Goal: Book appointment/travel/reservation

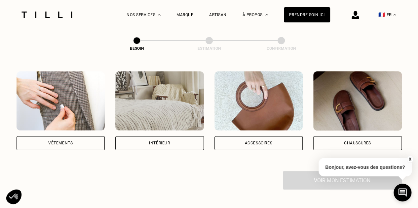
scroll to position [129, 0]
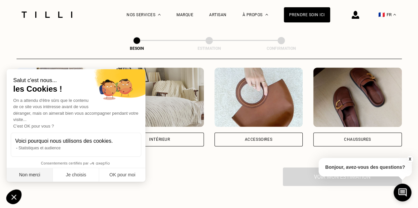
click at [22, 175] on button "Non merci" at bounding box center [30, 175] width 46 height 14
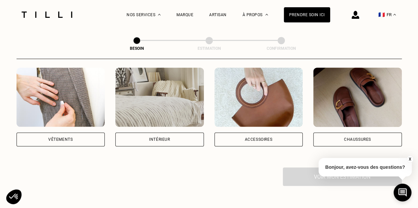
click at [241, 133] on div "Accessoires" at bounding box center [258, 140] width 88 height 14
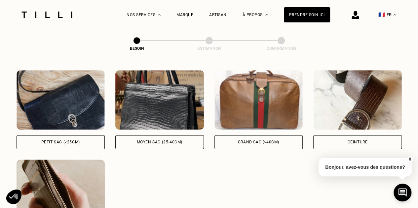
scroll to position [304, 0]
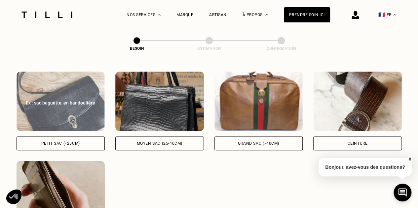
click at [78, 142] on div "Petit sac (<25cm)" at bounding box center [60, 144] width 39 height 4
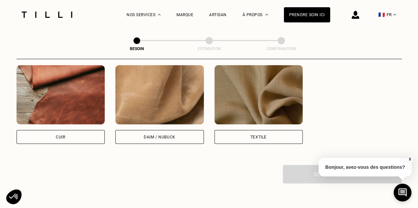
scroll to position [578, 0]
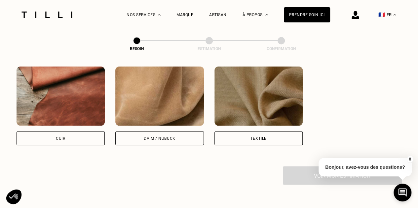
click at [148, 136] on div "Daim / Nubuck" at bounding box center [160, 138] width 32 height 4
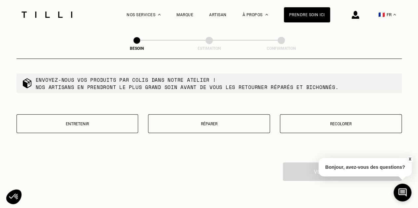
scroll to position [756, 0]
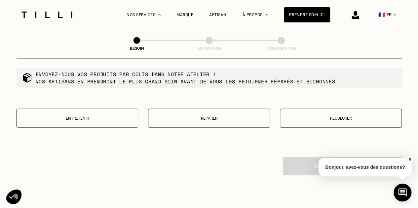
click at [210, 116] on p "Réparer" at bounding box center [209, 118] width 115 height 5
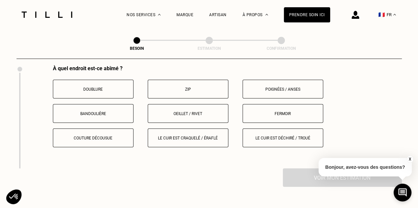
scroll to position [847, 0]
click at [195, 112] on p "Oeillet / rivet" at bounding box center [187, 114] width 73 height 5
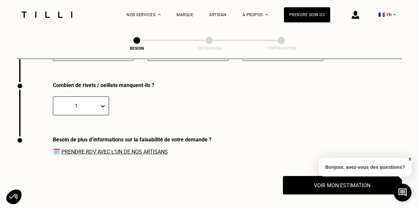
scroll to position [938, 0]
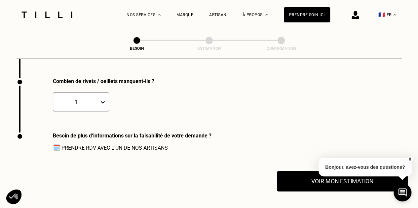
click at [304, 175] on button "Voir mon estimation" at bounding box center [342, 181] width 131 height 20
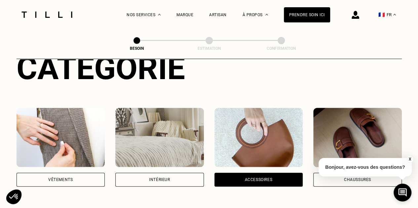
scroll to position [0, 0]
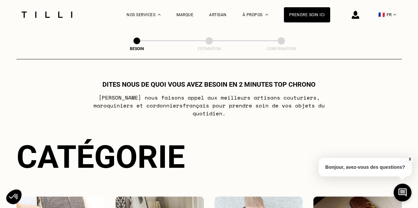
click at [138, 39] on span at bounding box center [136, 40] width 7 height 7
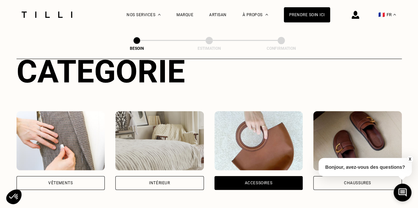
scroll to position [86, 0]
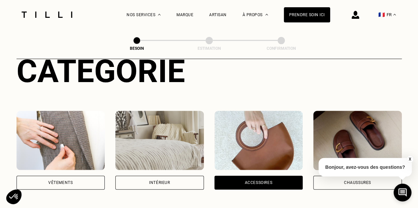
click at [55, 176] on div "Vêtements" at bounding box center [61, 183] width 88 height 14
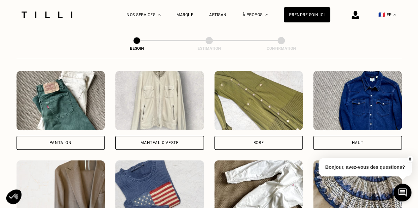
scroll to position [302, 0]
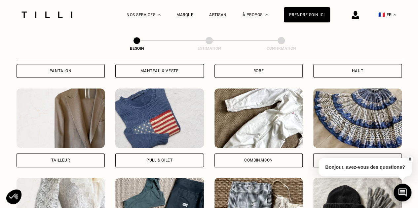
click at [62, 158] on div "Tailleur" at bounding box center [60, 160] width 19 height 4
select select "FR"
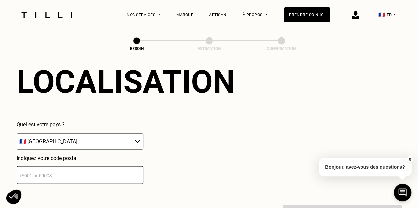
scroll to position [613, 0]
click at [45, 172] on input "number" at bounding box center [80, 174] width 127 height 17
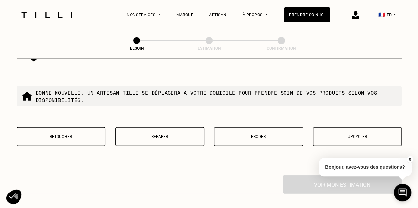
scroll to position [811, 0]
type input "92300"
click at [84, 136] on button "Retoucher" at bounding box center [61, 136] width 89 height 19
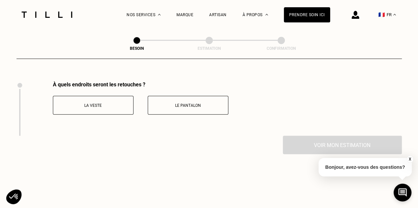
scroll to position [904, 0]
click at [103, 104] on p "La veste" at bounding box center [92, 106] width 73 height 5
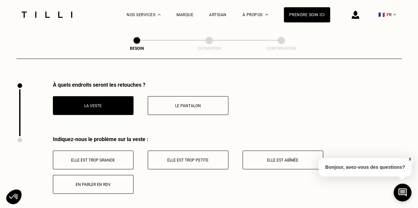
click at [170, 98] on button "Le pantalon" at bounding box center [188, 105] width 81 height 19
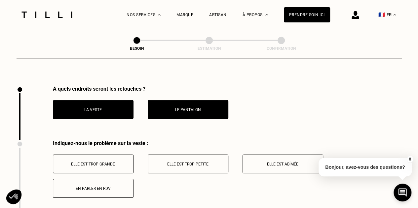
scroll to position [900, 0]
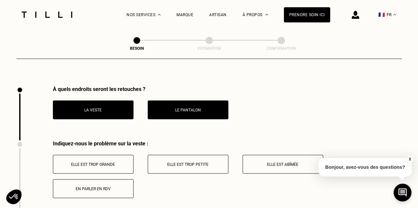
click at [113, 162] on p "Elle est trop grande" at bounding box center [92, 164] width 73 height 5
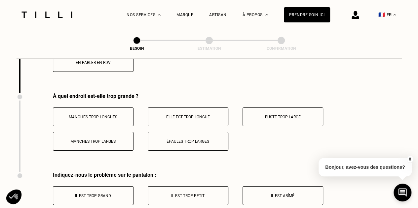
scroll to position [1041, 0]
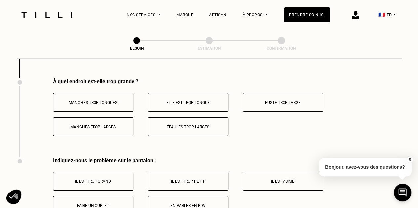
click at [105, 101] on button "Manches trop longues" at bounding box center [93, 102] width 81 height 19
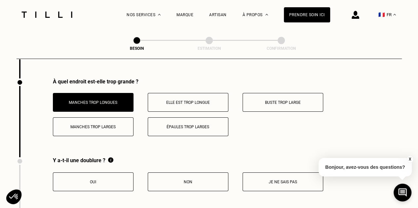
click at [276, 93] on button "Buste trop large" at bounding box center [282, 102] width 81 height 19
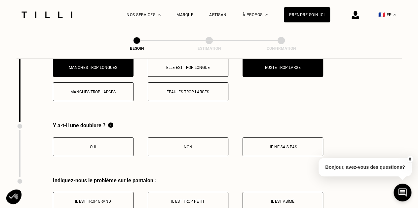
scroll to position [1076, 0]
click at [106, 138] on button "Oui" at bounding box center [93, 147] width 81 height 19
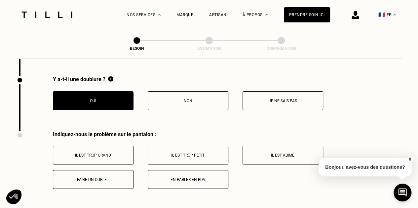
scroll to position [1122, 0]
click at [119, 147] on button "Il est trop grand" at bounding box center [93, 155] width 81 height 19
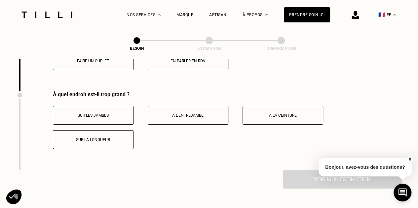
scroll to position [1240, 0]
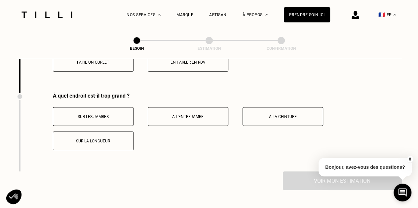
click at [104, 115] on button "Sur les jambes" at bounding box center [93, 116] width 81 height 19
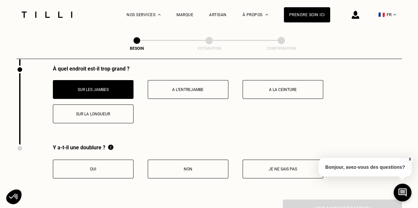
scroll to position [1272, 0]
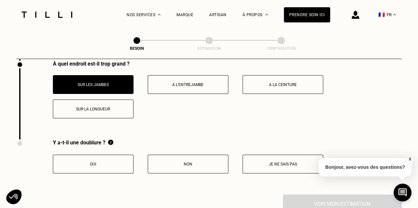
click at [280, 155] on button "Je ne sais pas" at bounding box center [282, 164] width 81 height 19
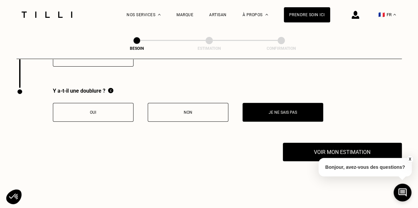
scroll to position [1325, 0]
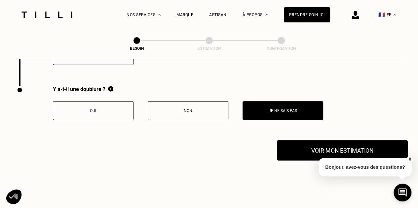
click at [315, 146] on button "Voir mon estimation" at bounding box center [342, 150] width 131 height 20
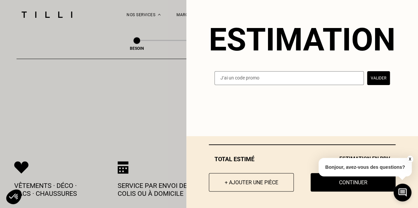
scroll to position [1399, 0]
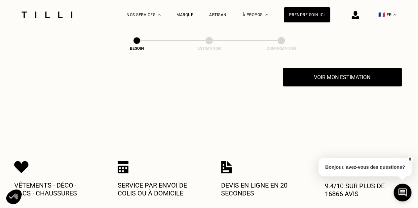
click at [412, 157] on button "X" at bounding box center [409, 159] width 7 height 7
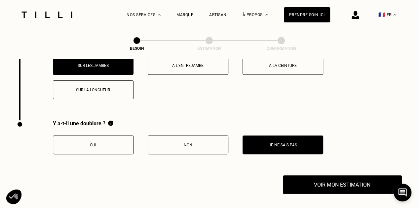
scroll to position [1292, 0]
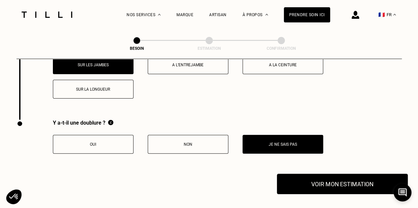
click at [316, 174] on button "Voir mon estimation" at bounding box center [342, 184] width 131 height 20
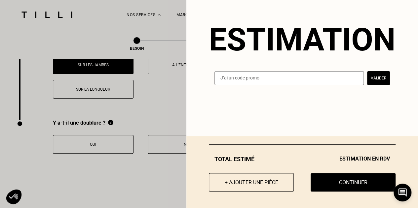
click at [349, 158] on span "Estimation en RDV" at bounding box center [364, 159] width 51 height 7
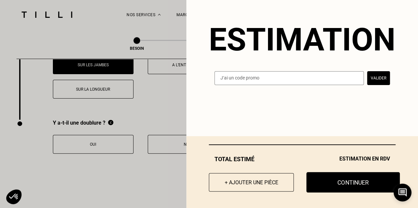
click at [335, 175] on button "Continuer" at bounding box center [352, 182] width 93 height 20
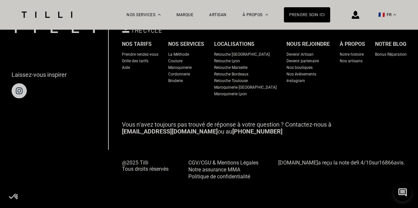
scroll to position [460, 0]
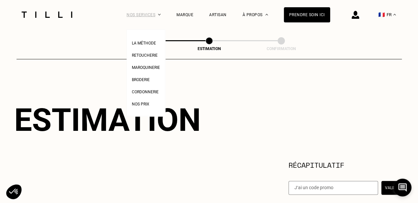
click at [160, 15] on img at bounding box center [159, 15] width 3 height 2
click at [146, 94] on span "Cordonnerie" at bounding box center [145, 92] width 27 height 5
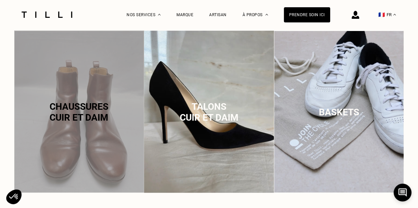
scroll to position [417, 0]
click at [94, 114] on span "cuir et daim" at bounding box center [79, 117] width 59 height 11
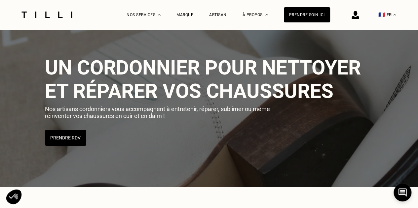
scroll to position [0, 0]
